Goal: Task Accomplishment & Management: Manage account settings

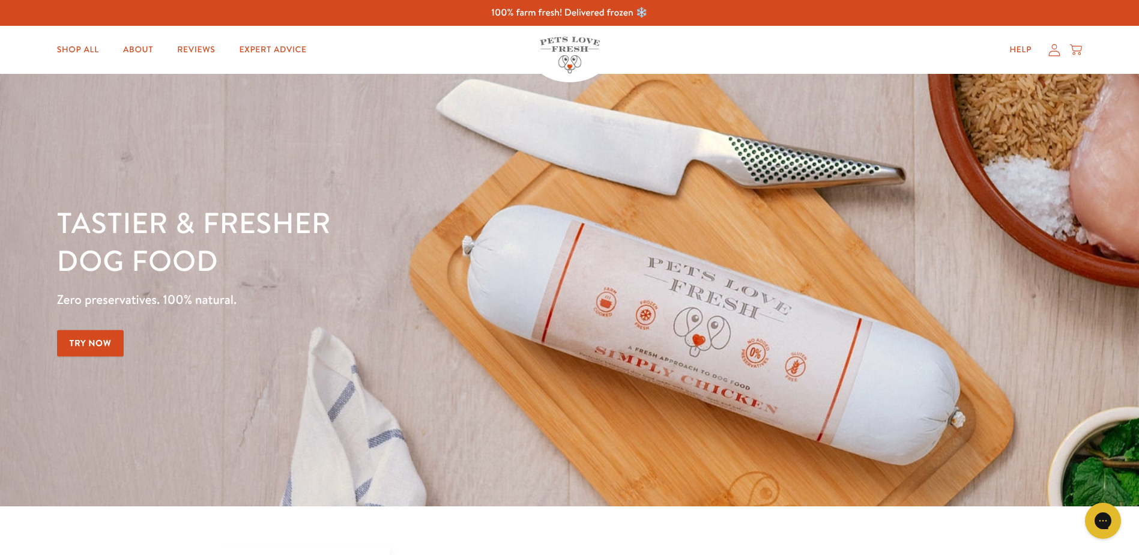
click at [1056, 53] on icon at bounding box center [1054, 50] width 12 height 13
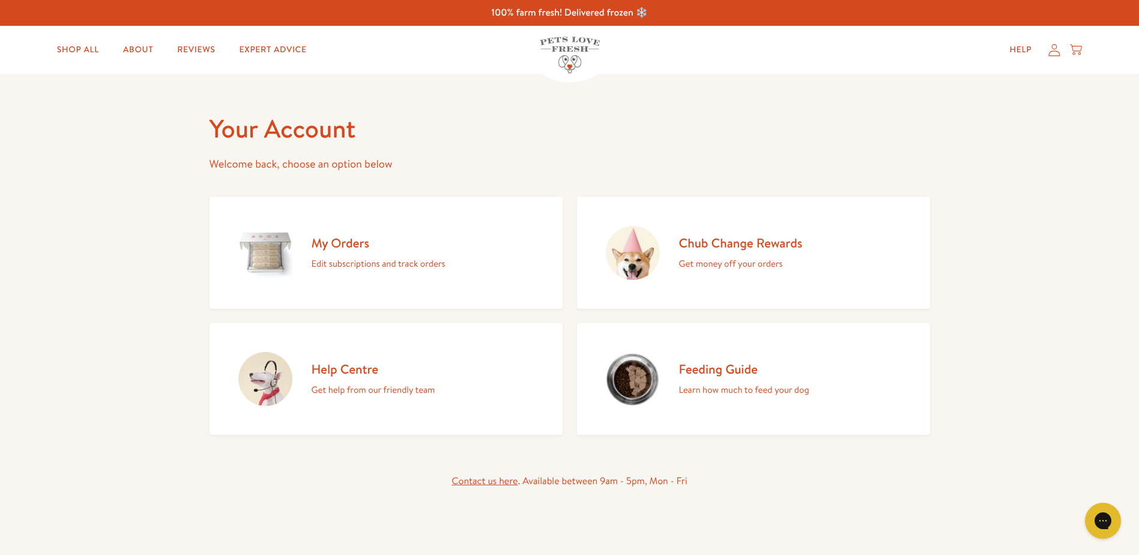
click at [349, 245] on h2 "My Orders" at bounding box center [378, 243] width 134 height 16
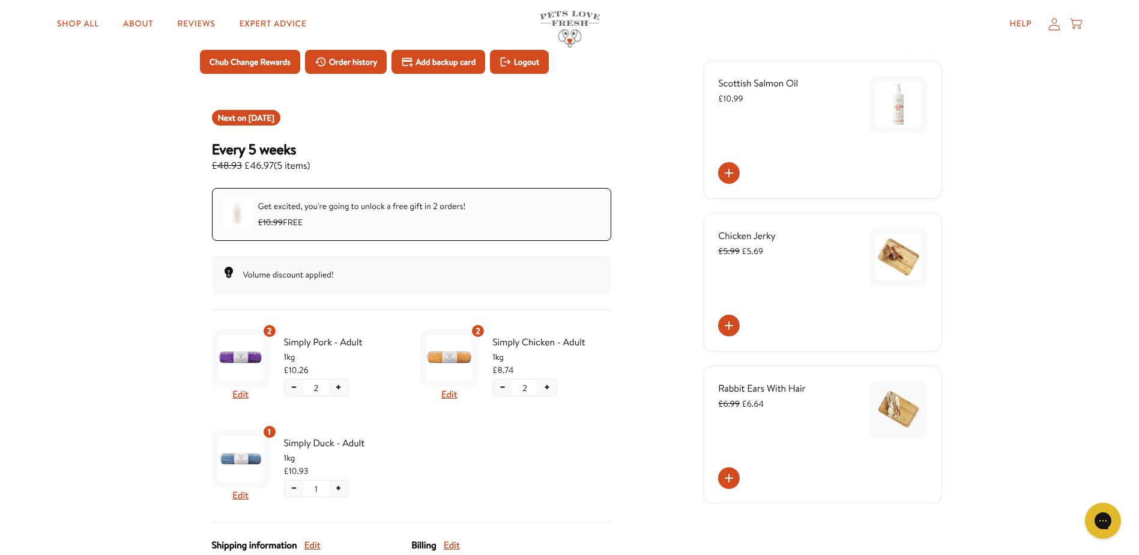
scroll to position [120, 0]
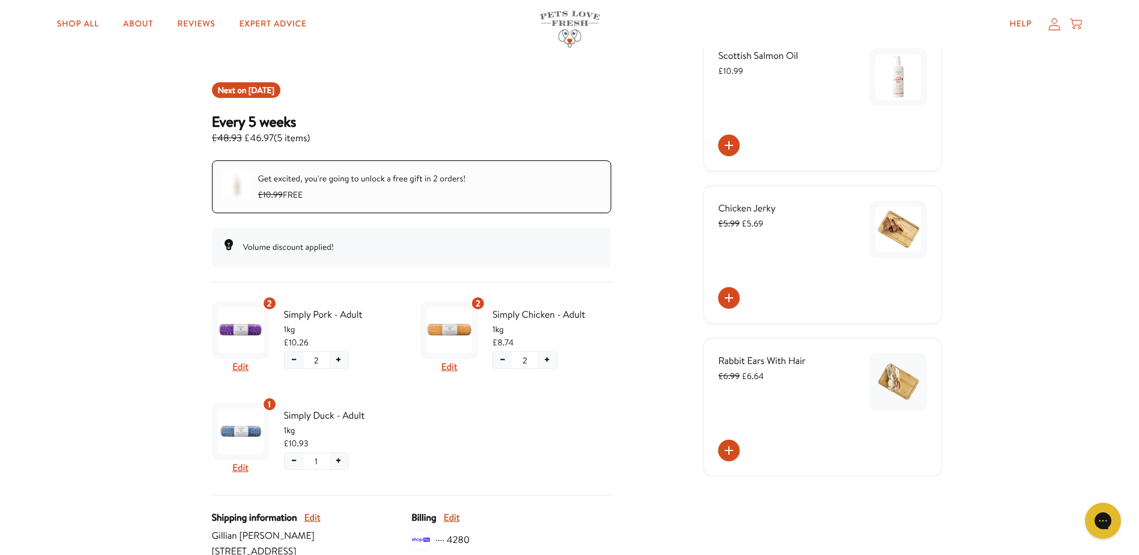
click at [293, 462] on button "−" at bounding box center [293, 461] width 19 height 16
click at [301, 504] on span "Confirm" at bounding box center [294, 502] width 28 height 13
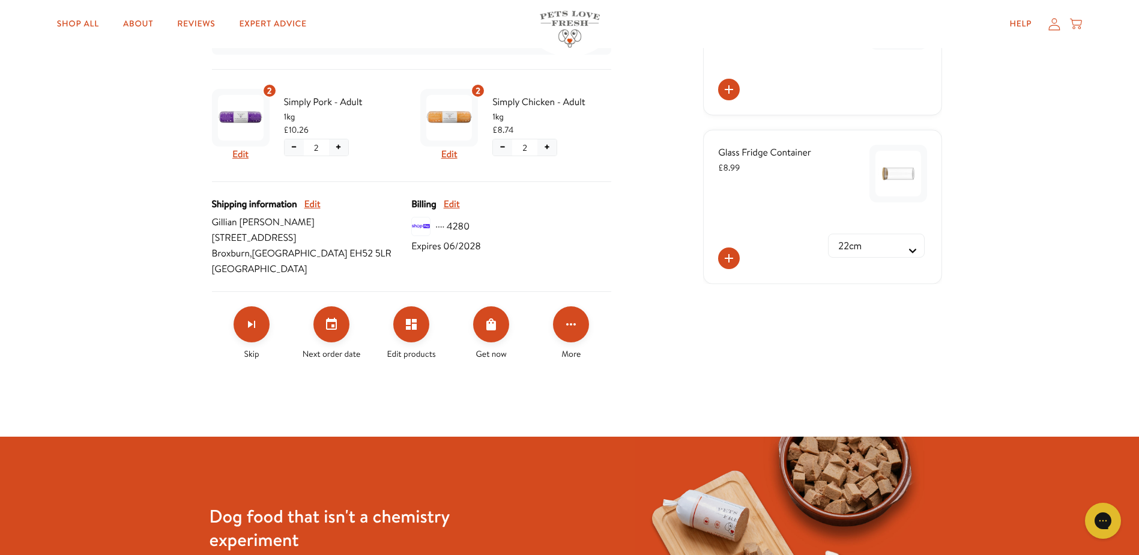
scroll to position [360, 0]
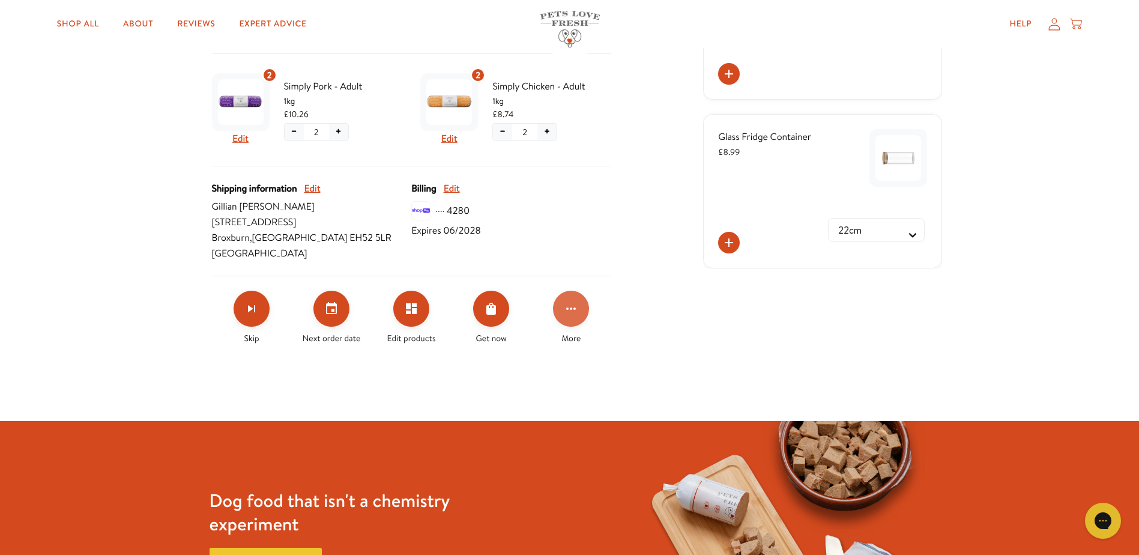
click at [572, 308] on icon "Click for more options" at bounding box center [571, 308] width 14 height 14
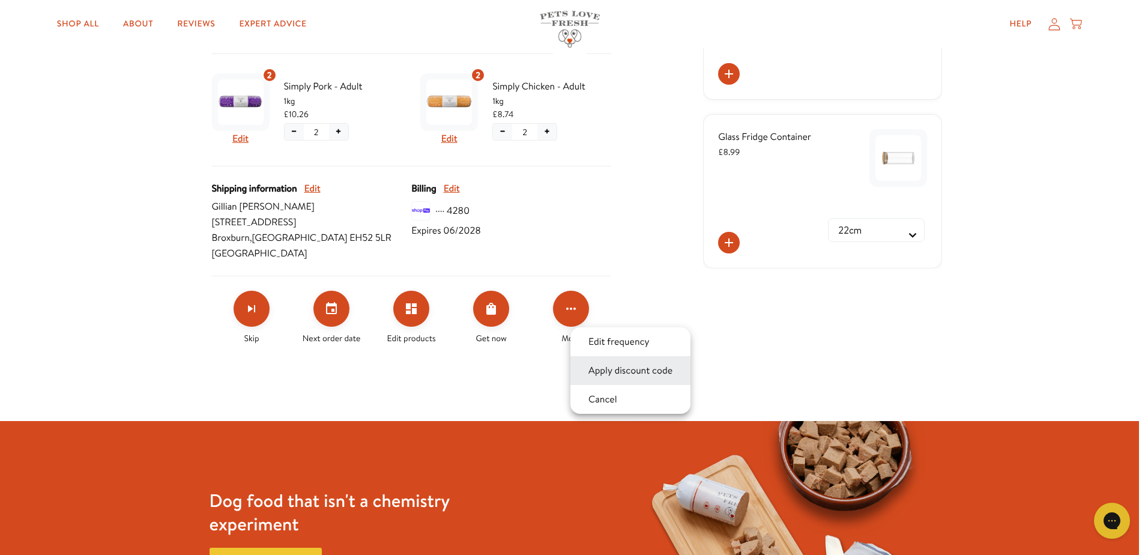
click at [625, 372] on button "Apply discount code" at bounding box center [630, 370] width 91 height 14
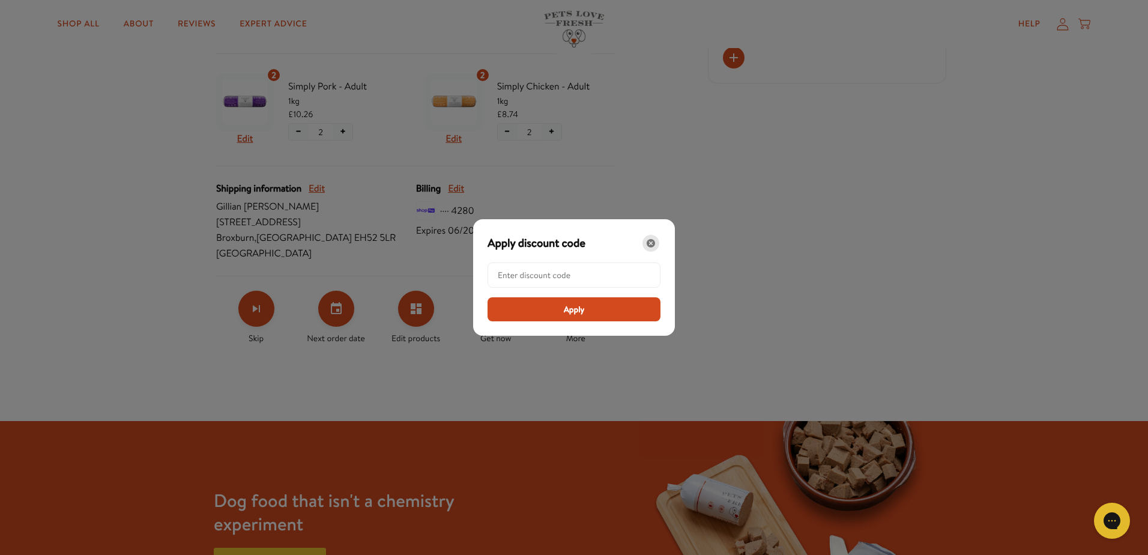
click at [648, 243] on icon "Close" at bounding box center [650, 243] width 8 height 8
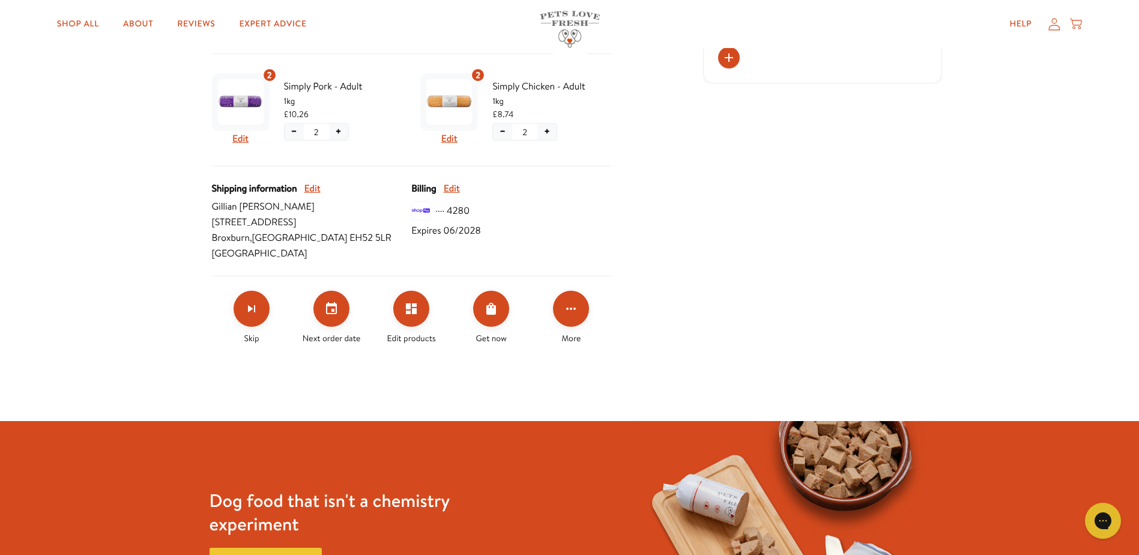
scroll to position [0, 0]
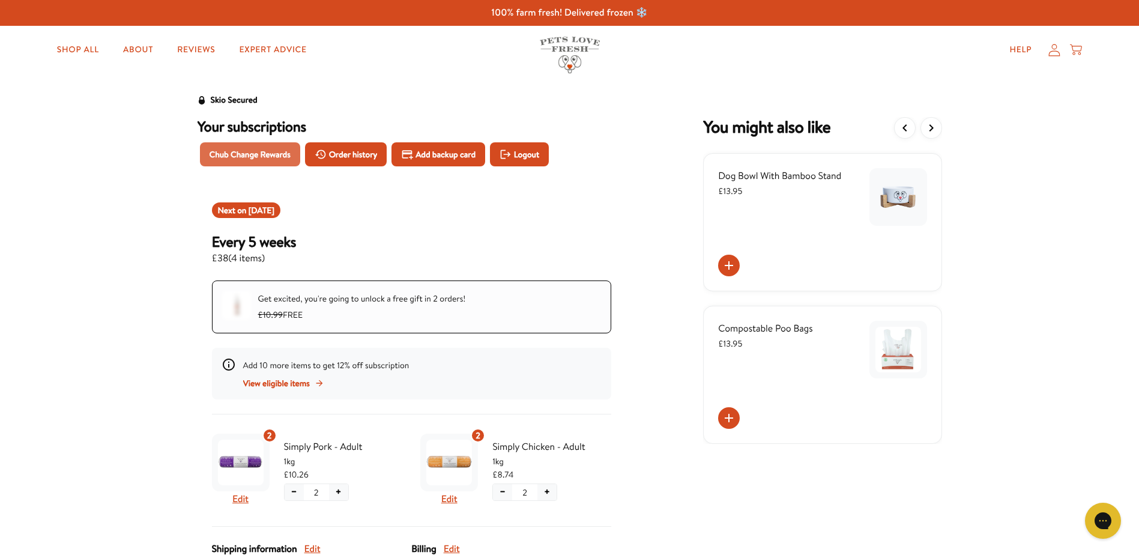
click at [251, 156] on span "Chub Change Rewards" at bounding box center [249, 154] width 81 height 13
click at [61, 49] on link "Shop All" at bounding box center [77, 50] width 61 height 24
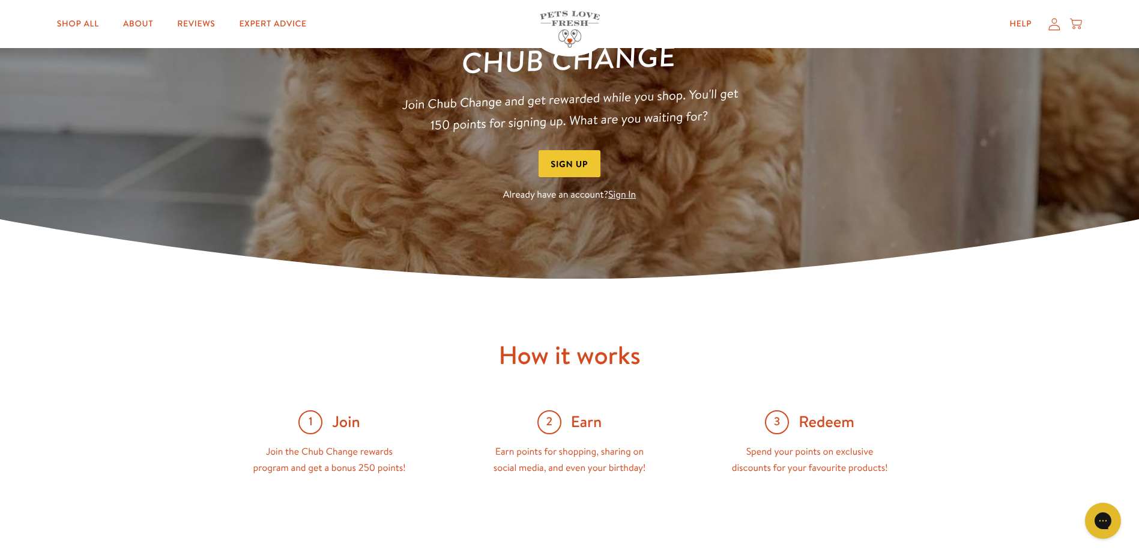
scroll to position [180, 0]
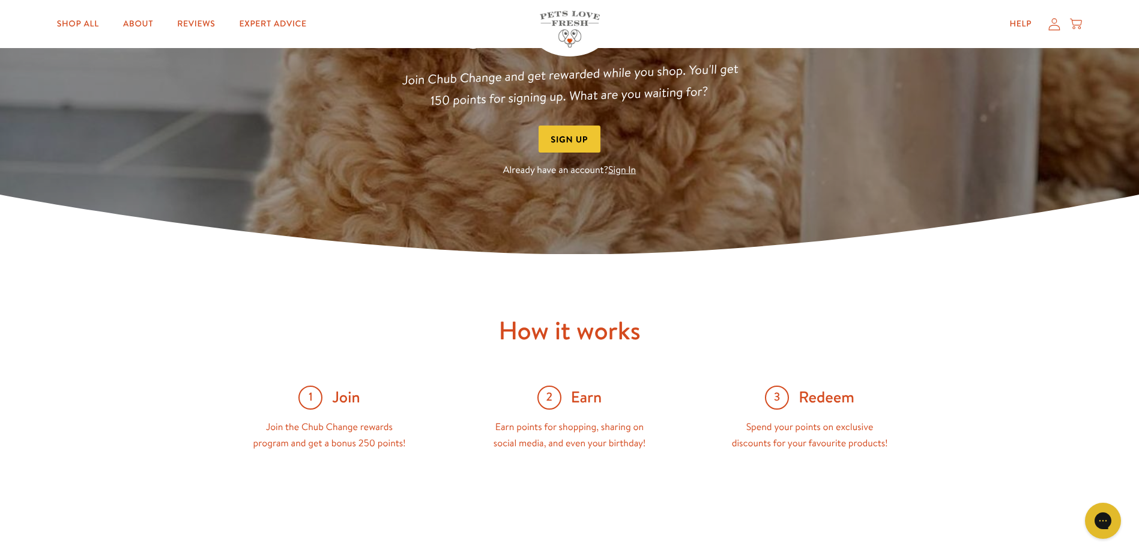
click at [568, 139] on button "Sign Up" at bounding box center [569, 138] width 62 height 27
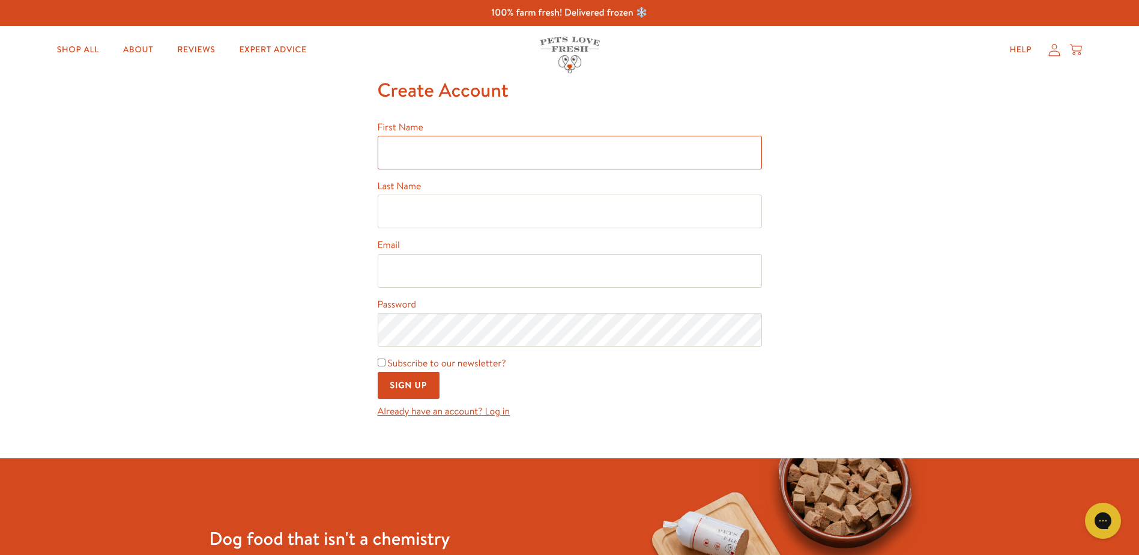
click at [458, 153] on input "First Name" at bounding box center [570, 153] width 384 height 34
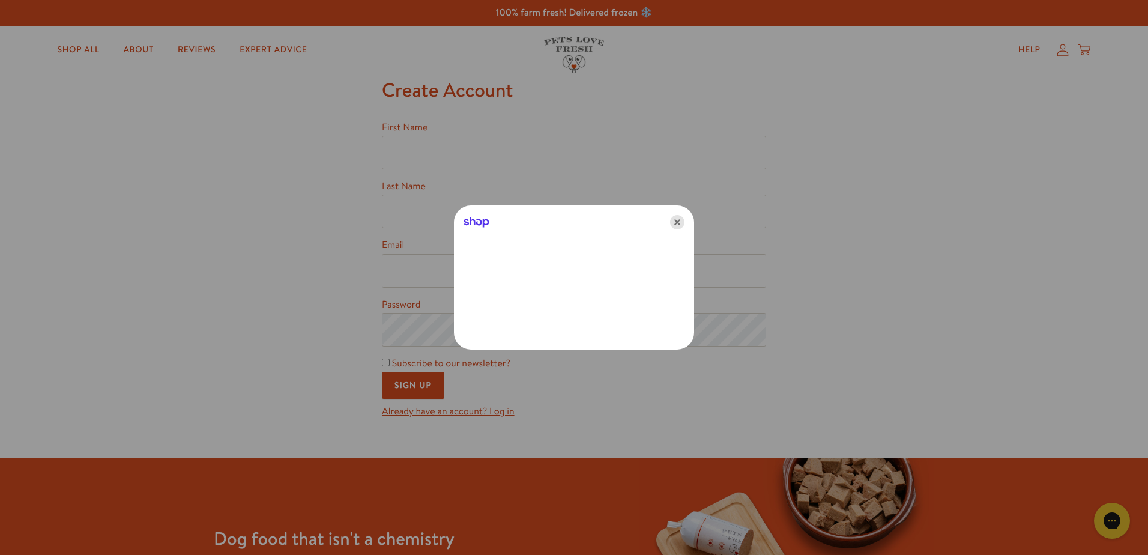
click at [676, 220] on icon "Close" at bounding box center [677, 222] width 14 height 14
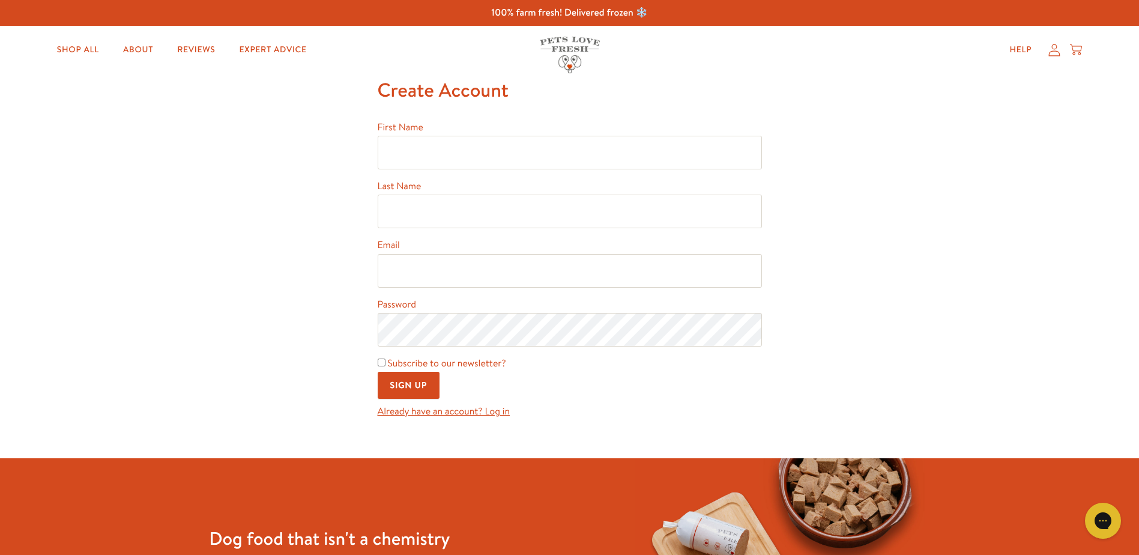
click at [1051, 53] on icon at bounding box center [1054, 50] width 12 height 13
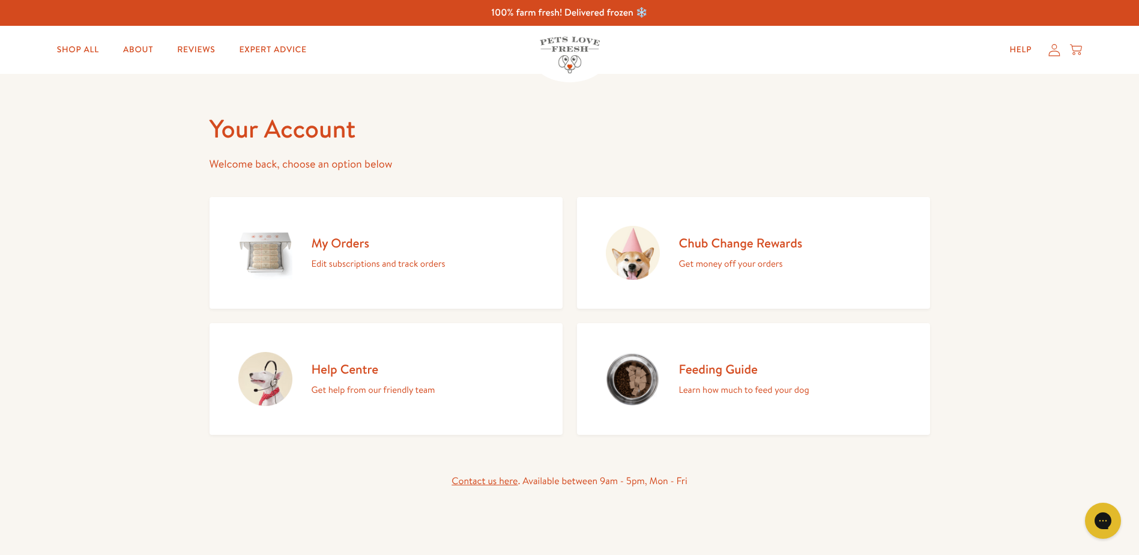
click at [700, 259] on p "Get money off your orders" at bounding box center [741, 264] width 124 height 16
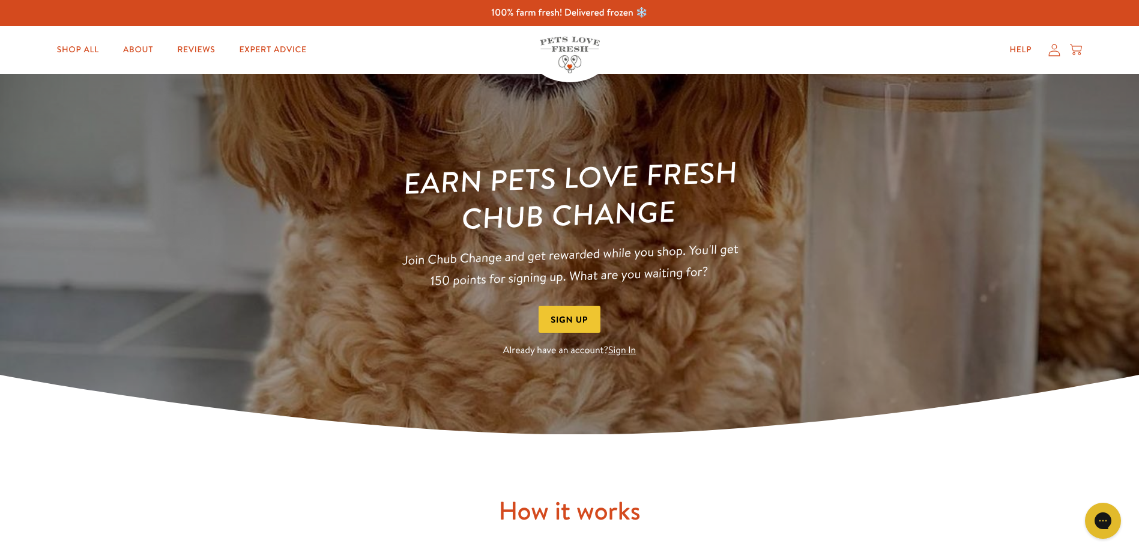
click at [570, 46] on img at bounding box center [570, 55] width 60 height 37
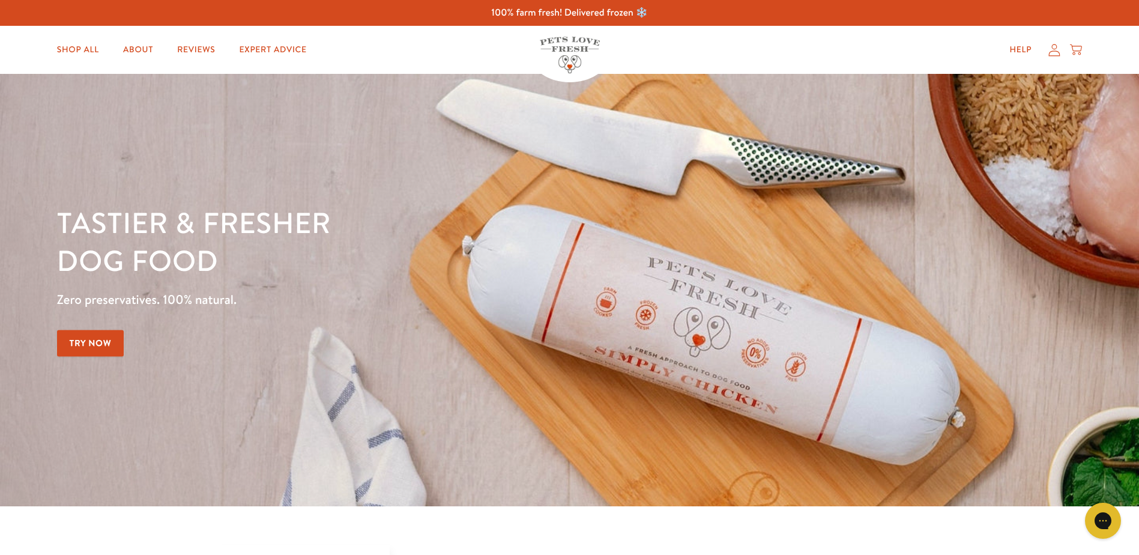
click at [1056, 50] on icon at bounding box center [1054, 50] width 12 height 13
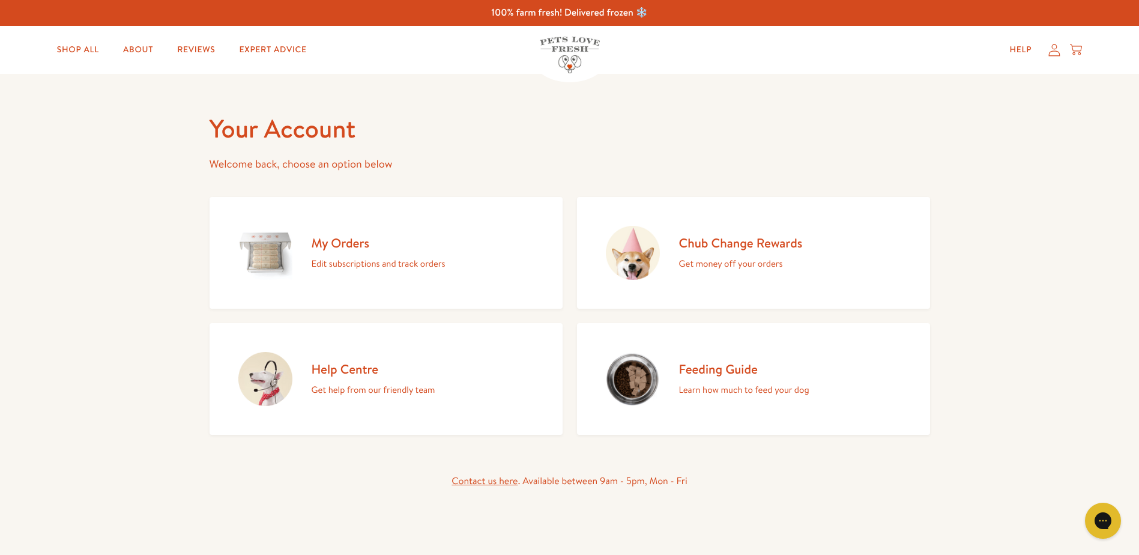
click at [733, 263] on p "Get money off your orders" at bounding box center [741, 264] width 124 height 16
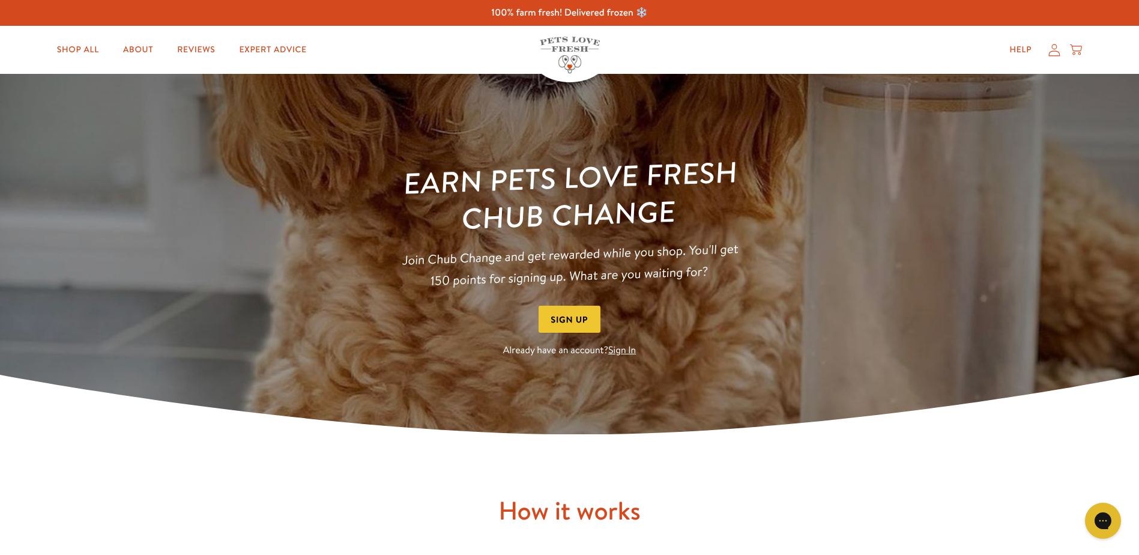
click at [626, 351] on link "Sign In" at bounding box center [622, 349] width 28 height 13
click at [573, 315] on button "Sign Up" at bounding box center [569, 318] width 62 height 27
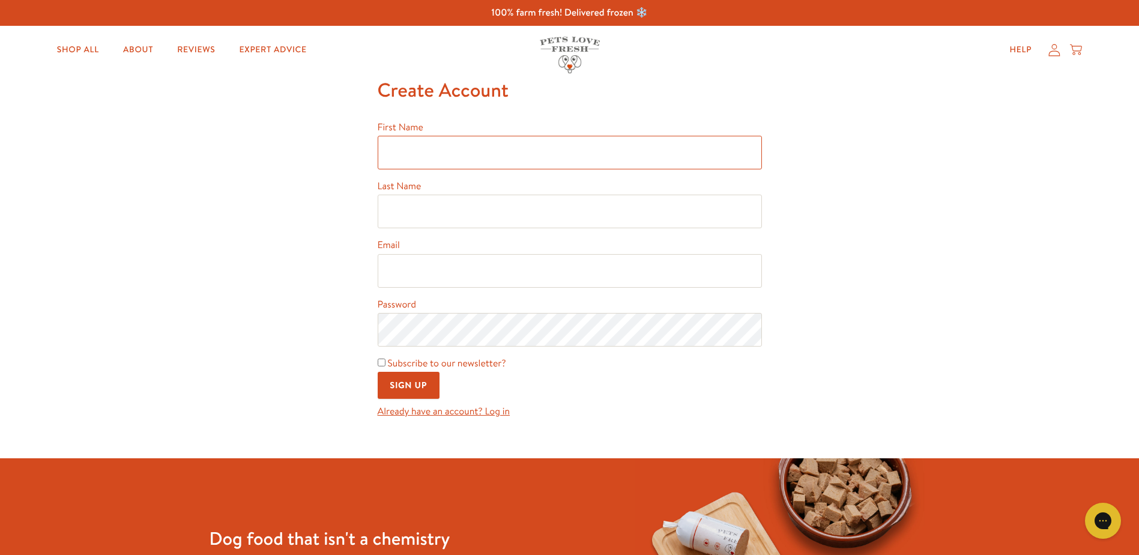
click at [430, 155] on input "First Name" at bounding box center [570, 153] width 384 height 34
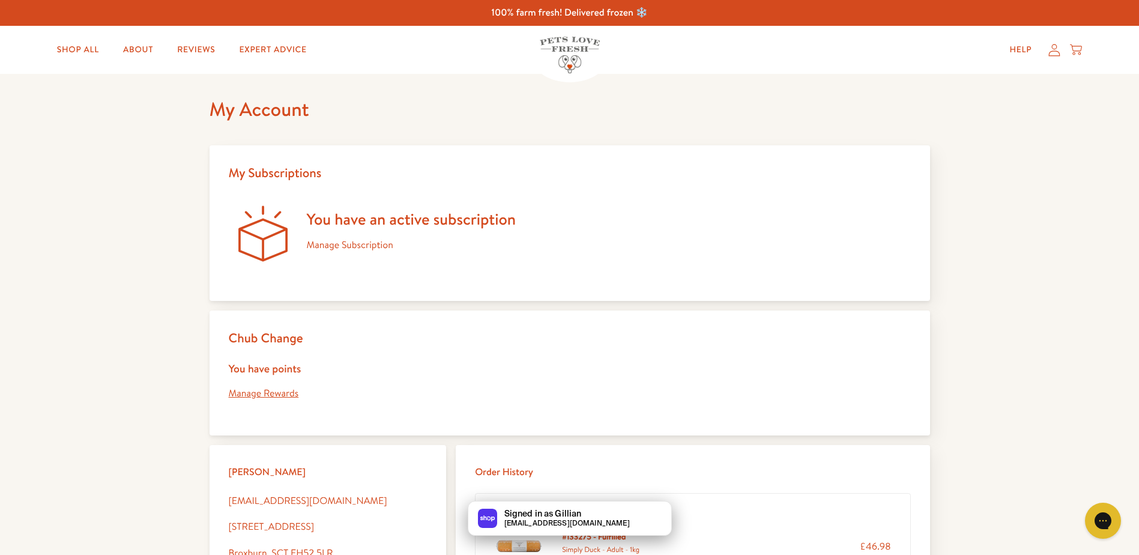
scroll to position [60, 0]
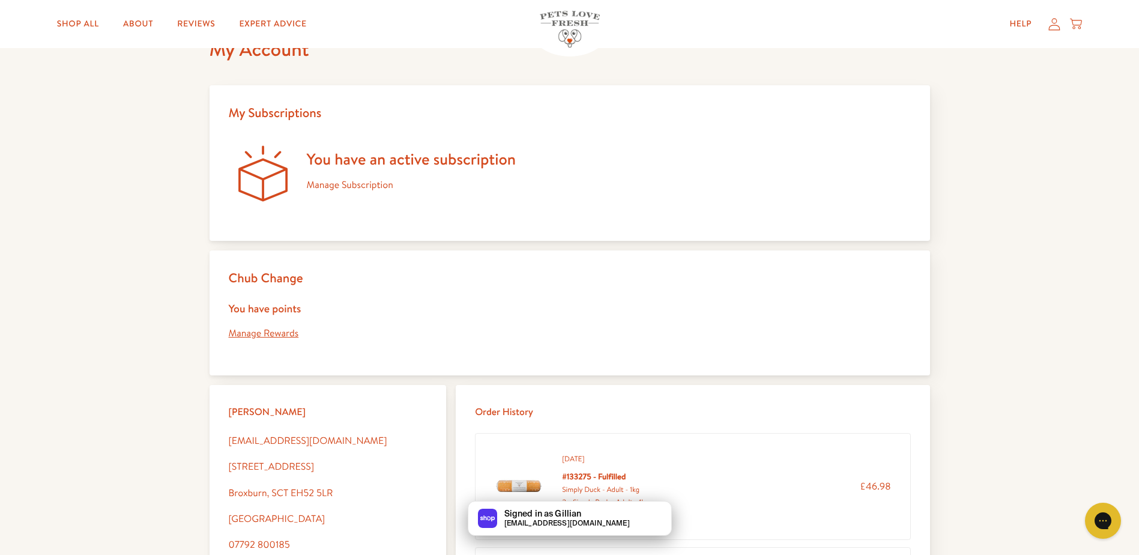
click at [272, 336] on link "Manage Rewards" at bounding box center [264, 332] width 70 height 13
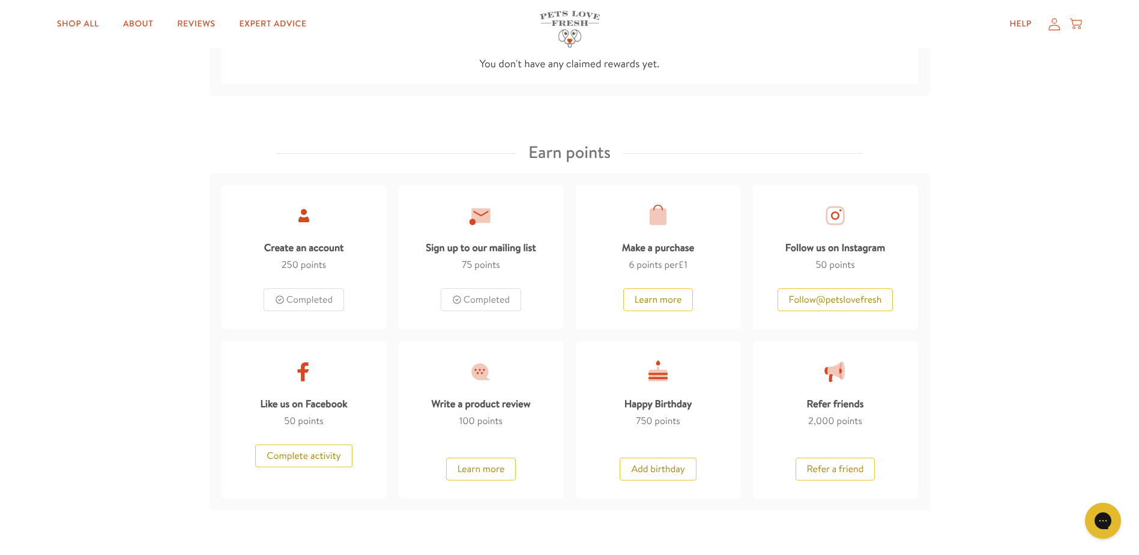
scroll to position [540, 0]
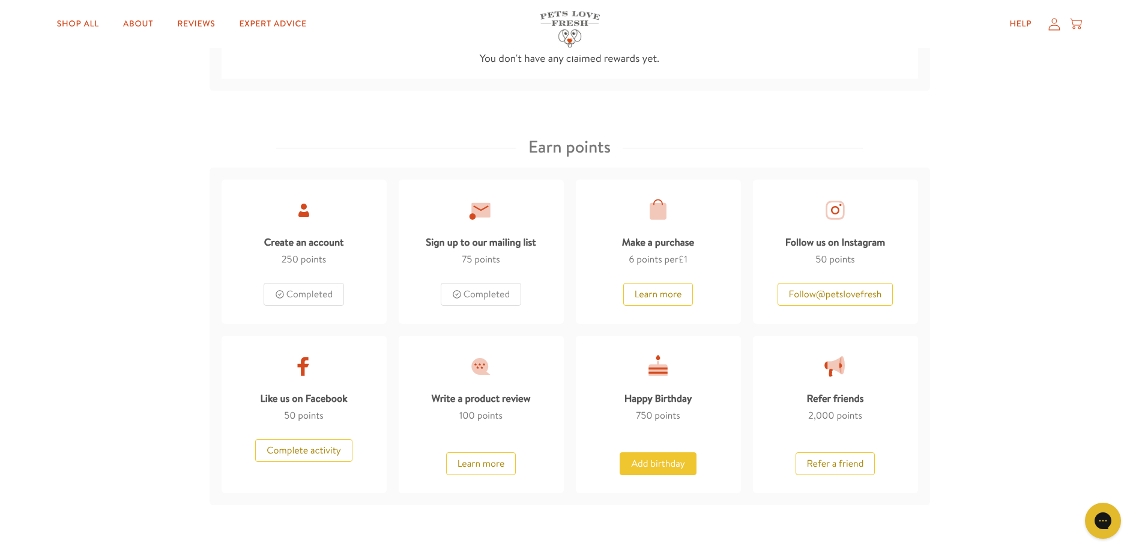
click at [649, 465] on button "Add birthday" at bounding box center [657, 463] width 76 height 23
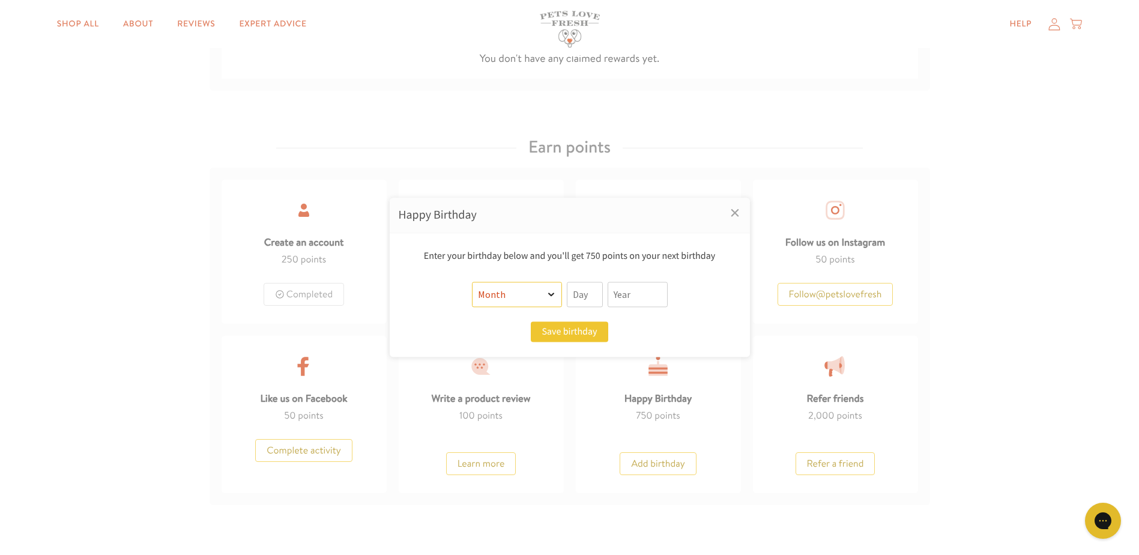
click at [551, 296] on select "Month January February March April May June July August September October Novem…" at bounding box center [517, 294] width 90 height 25
select select "2"
click at [472, 282] on select "Month January February March April May June July August September October Novem…" at bounding box center [517, 294] width 90 height 25
click at [587, 292] on input "text" at bounding box center [585, 294] width 36 height 25
type input "12"
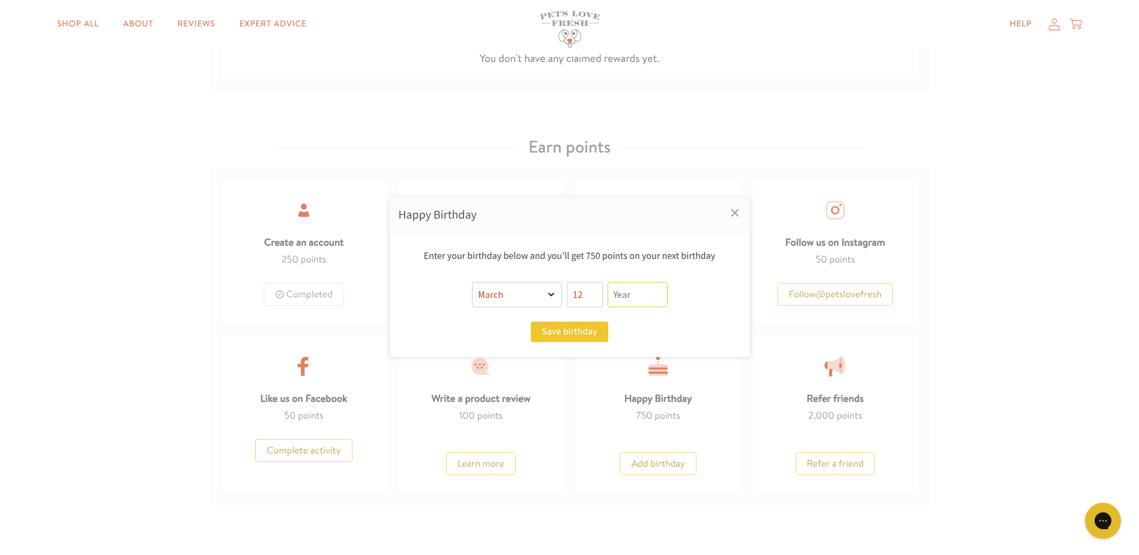
click at [643, 293] on input "text" at bounding box center [637, 294] width 60 height 25
type input "2022"
click at [576, 332] on button "Save birthday" at bounding box center [569, 332] width 77 height 20
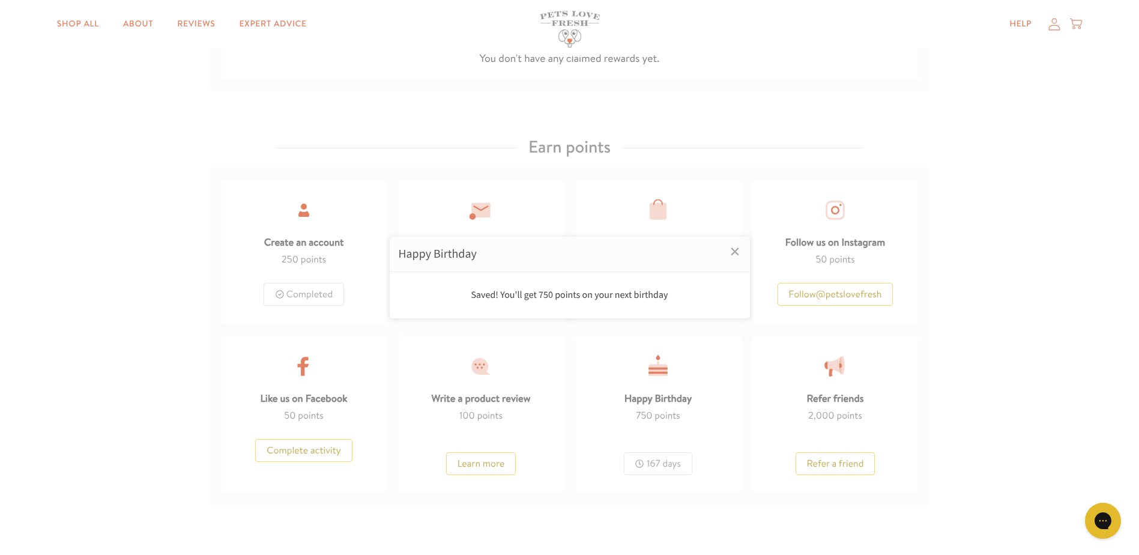
click at [312, 450] on div at bounding box center [569, 277] width 1139 height 555
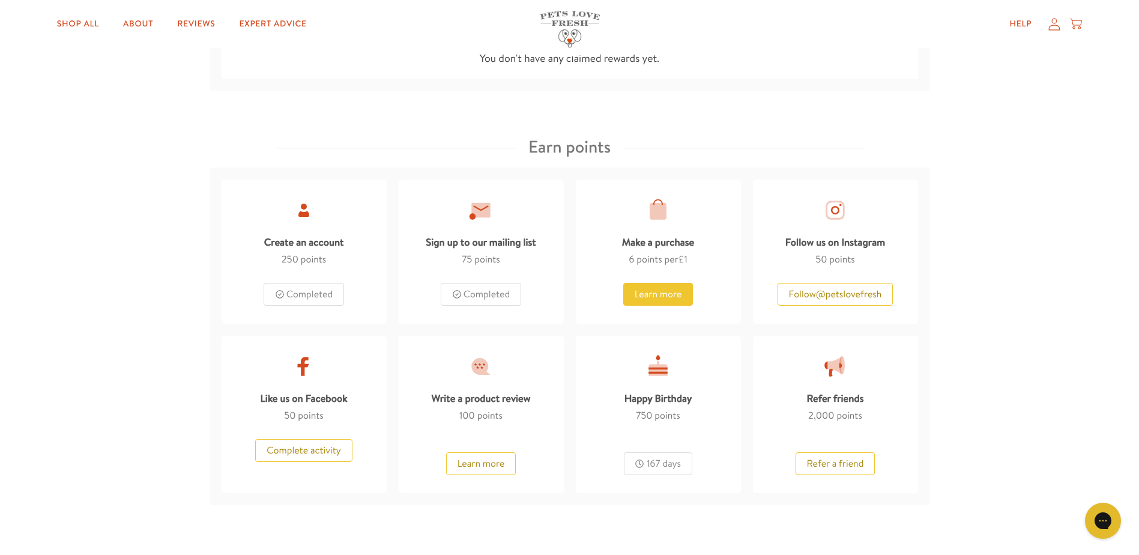
click at [666, 293] on button "Learn more" at bounding box center [658, 294] width 70 height 23
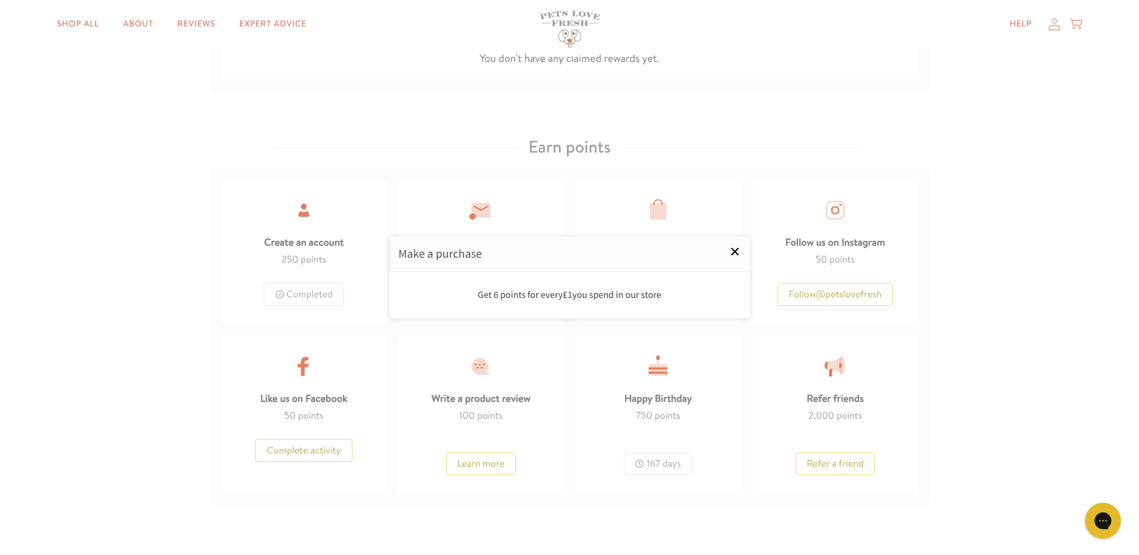
click at [736, 255] on link "×" at bounding box center [735, 251] width 30 height 30
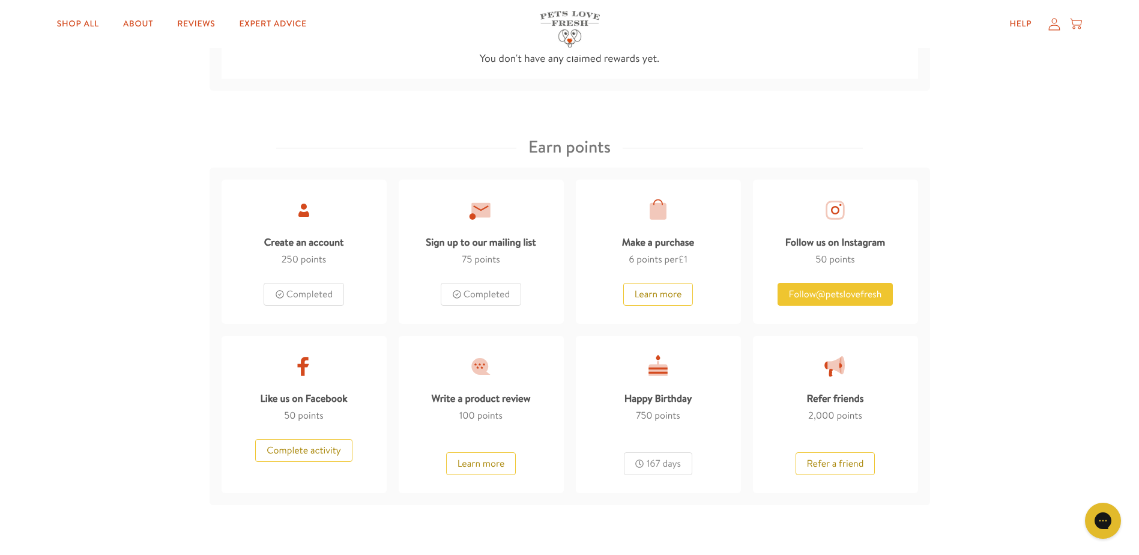
click at [849, 298] on button "Follow @ petslovefresh" at bounding box center [835, 294] width 116 height 23
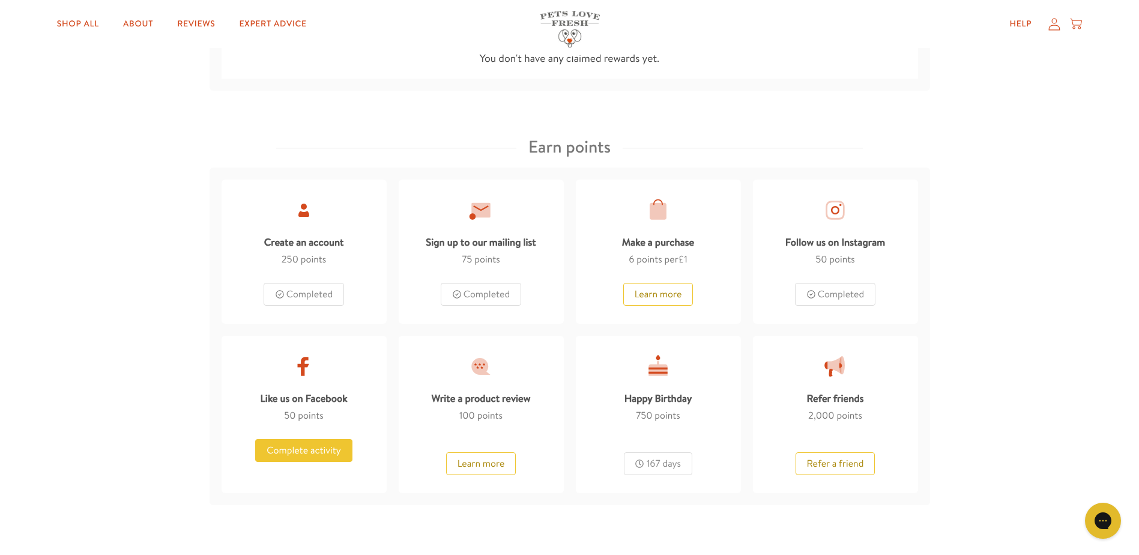
click at [293, 454] on button "Complete activity" at bounding box center [303, 450] width 97 height 23
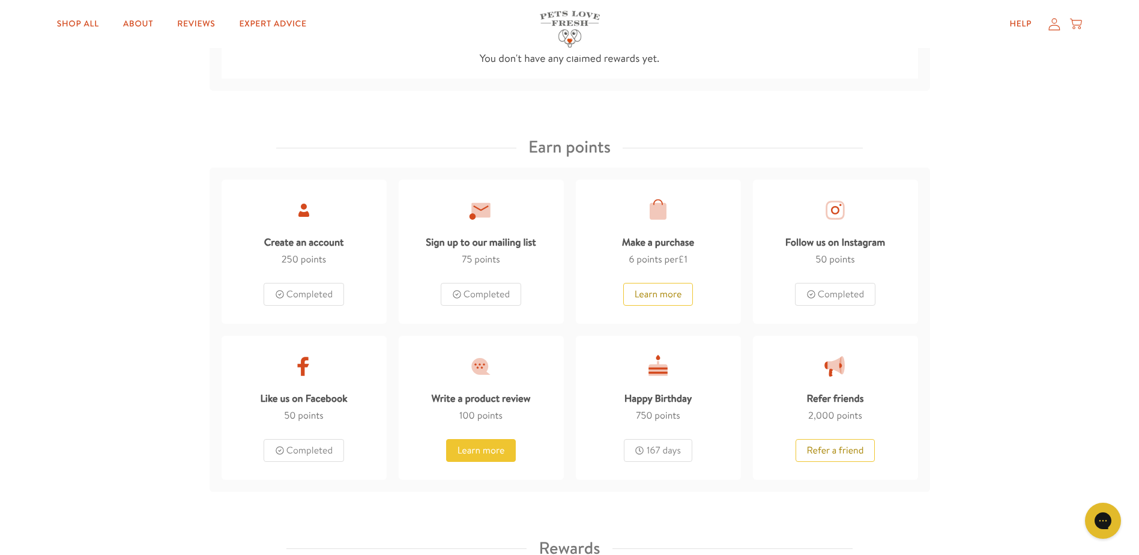
click at [473, 451] on button "Learn more" at bounding box center [481, 450] width 70 height 23
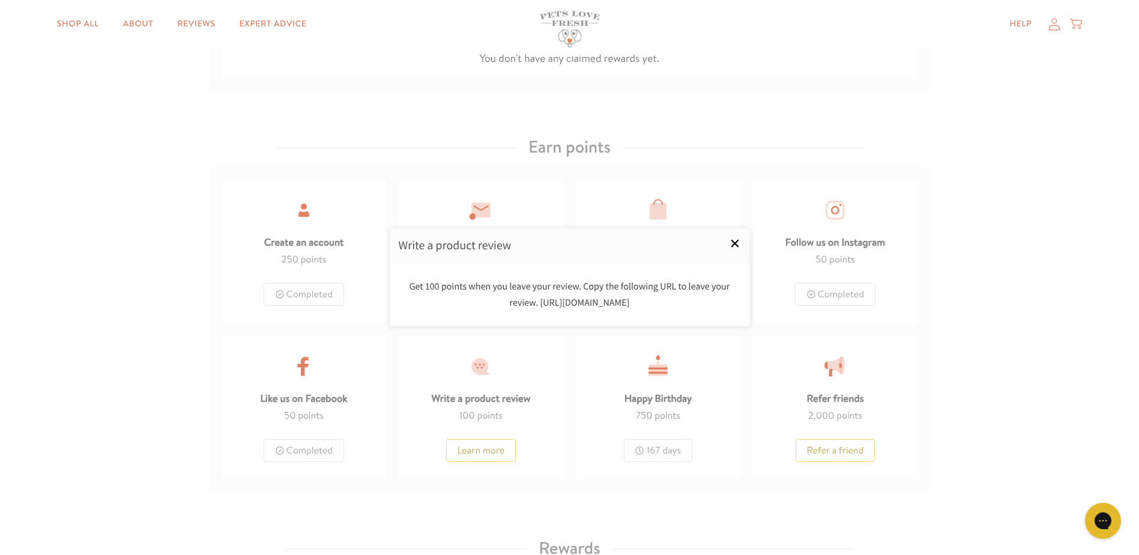
click at [730, 241] on link "×" at bounding box center [735, 243] width 30 height 30
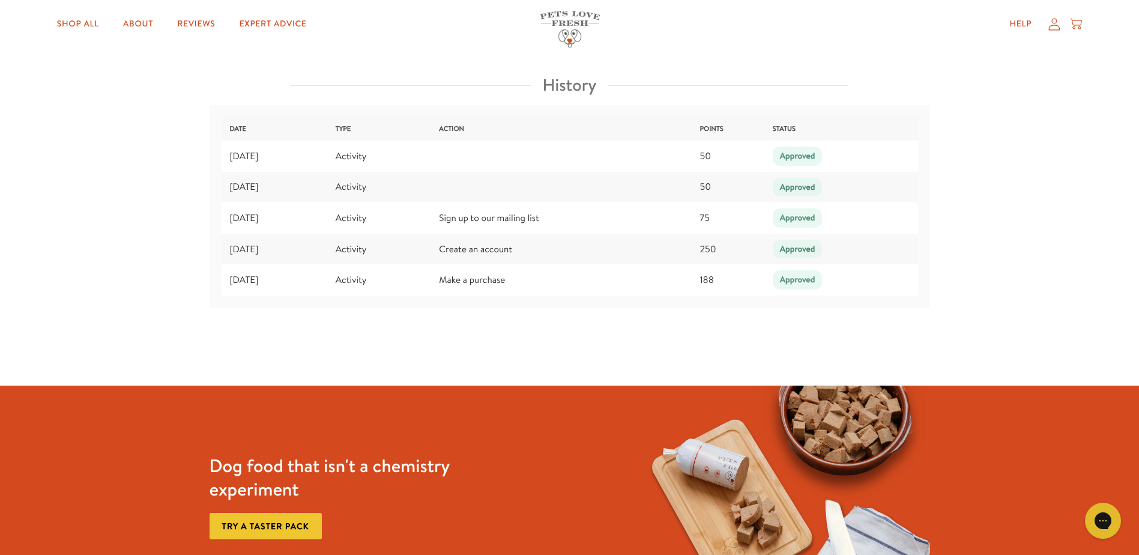
scroll to position [1530, 0]
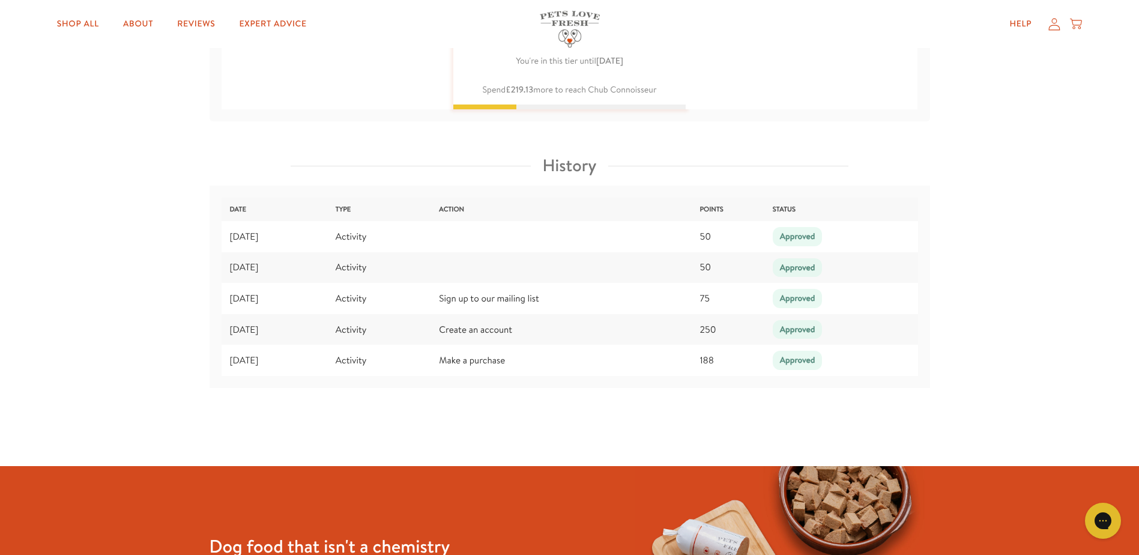
click at [1054, 28] on icon at bounding box center [1054, 23] width 12 height 13
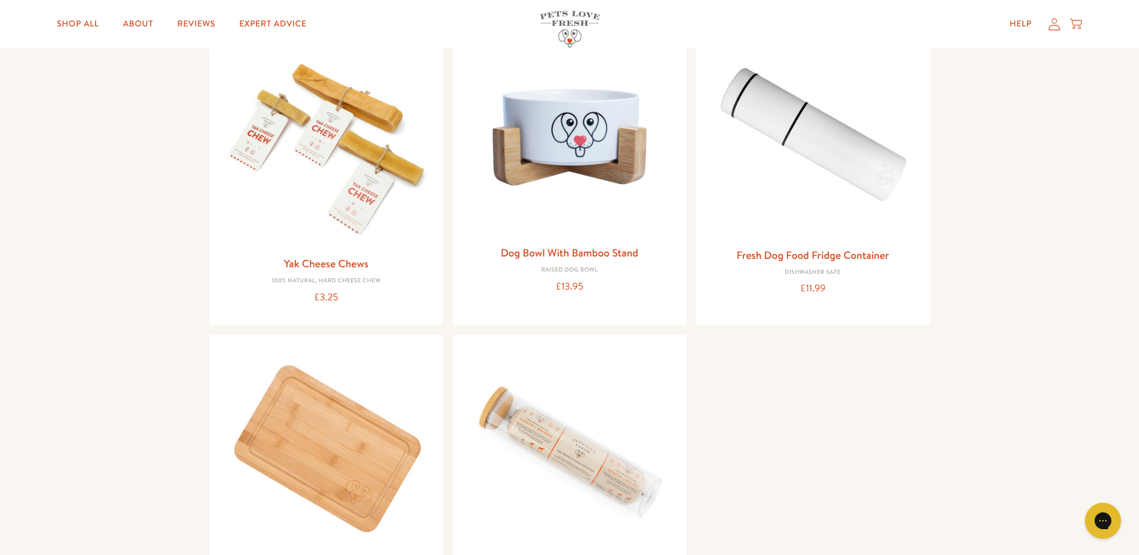
scroll to position [1080, 0]
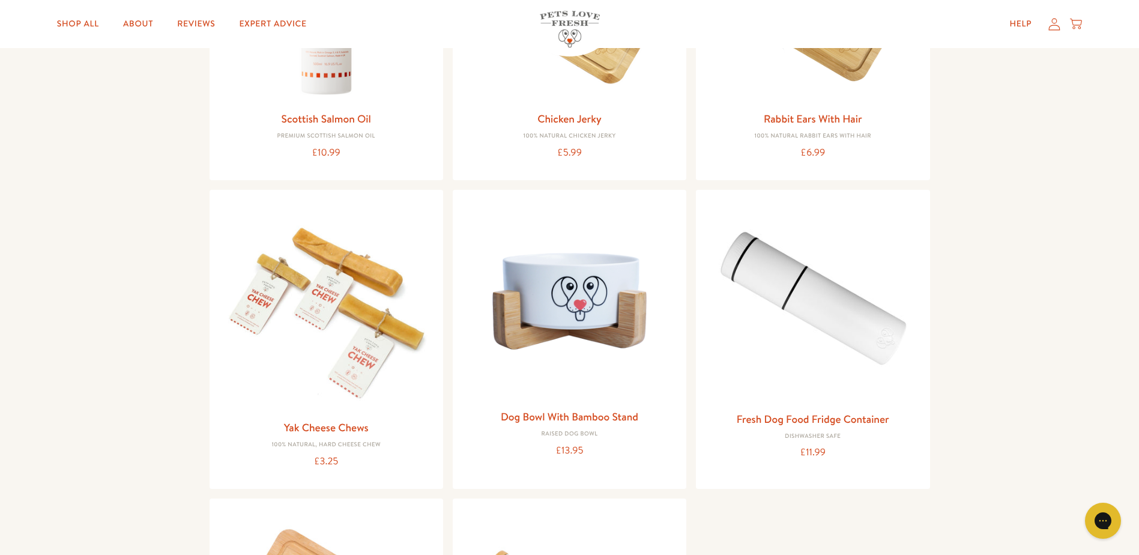
click at [1053, 28] on icon at bounding box center [1054, 23] width 12 height 13
